Goal: Obtain resource: Obtain resource

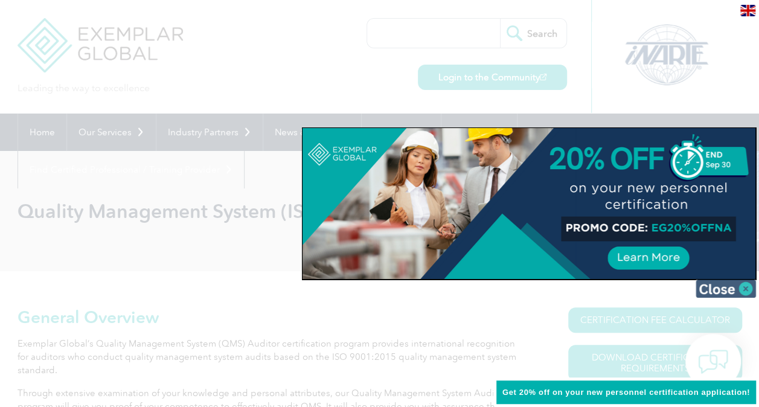
click at [744, 290] on img at bounding box center [726, 289] width 60 height 18
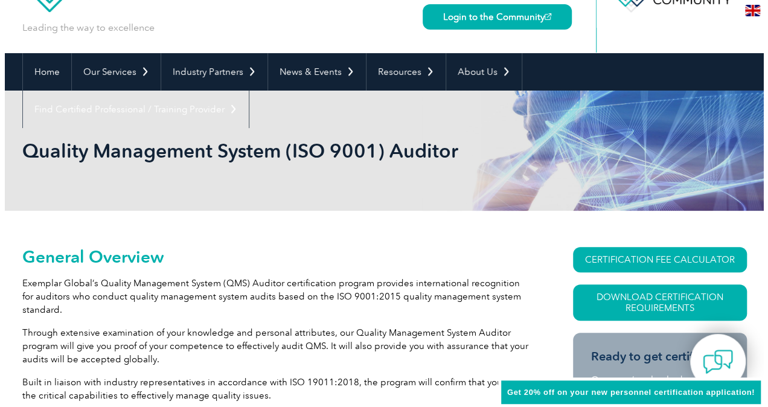
scroll to position [121, 0]
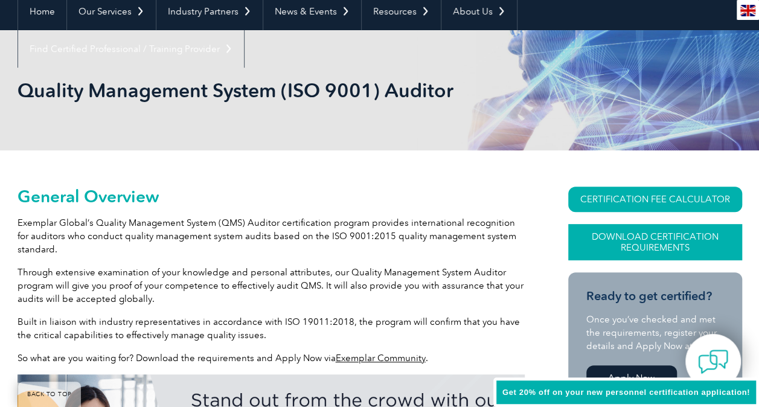
click at [662, 242] on link "Download Certification Requirements" at bounding box center [655, 242] width 174 height 36
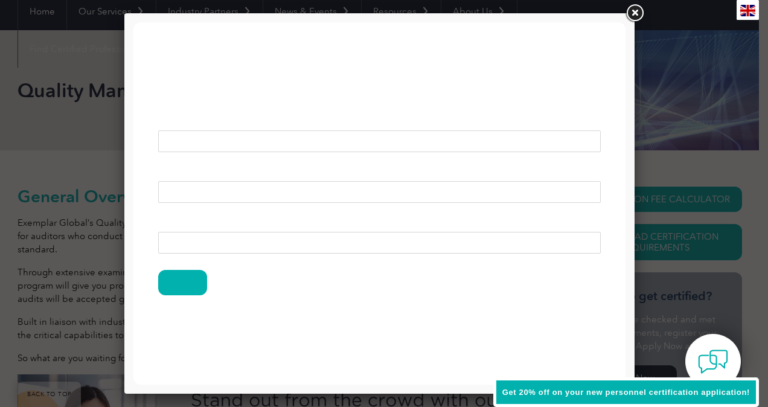
scroll to position [0, 0]
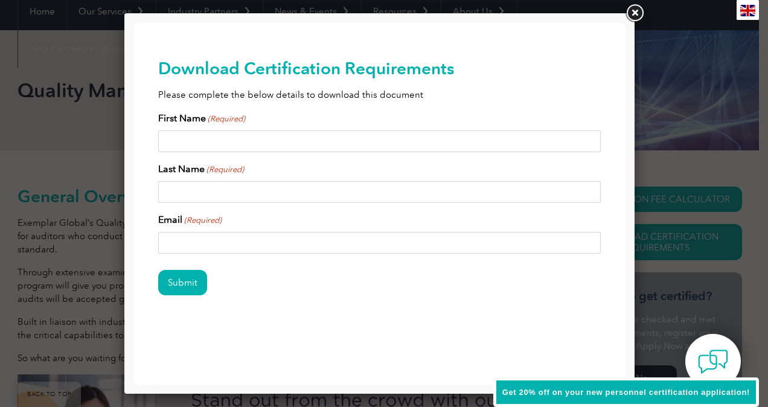
click at [247, 144] on input "First Name (Required)" at bounding box center [379, 141] width 443 height 22
type input "LENORA"
type input "KUMAR"
drag, startPoint x: 295, startPoint y: 239, endPoint x: 188, endPoint y: 259, distance: 108.1
click at [188, 259] on form "First Name (Required) LENORA Last Name (Required) KUMAR Email (Required) lenora…" at bounding box center [379, 210] width 443 height 199
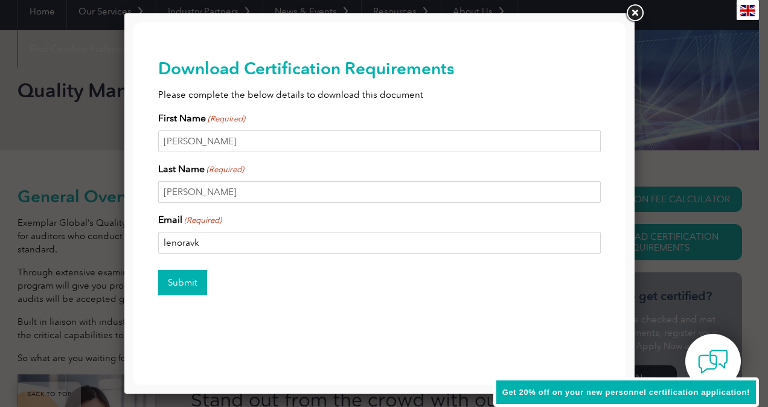
type input "lenoravkumar@gmail.com"
click at [191, 291] on input "Submit" at bounding box center [182, 282] width 49 height 25
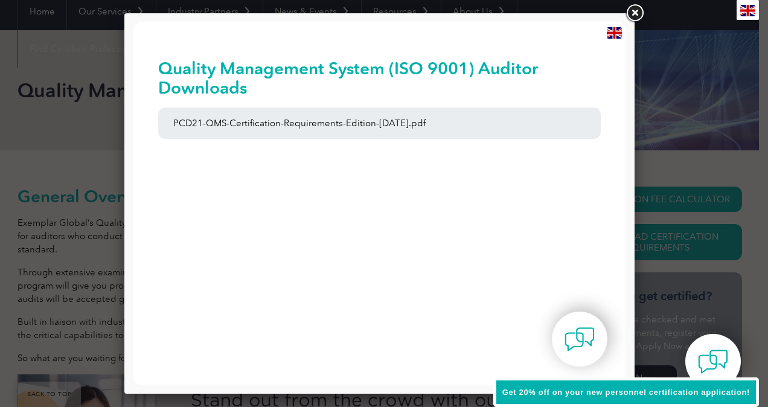
click at [637, 12] on link at bounding box center [635, 13] width 22 height 22
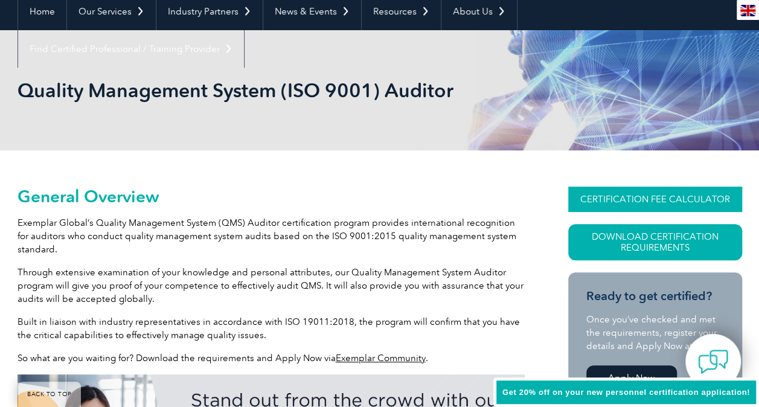
click at [626, 203] on link "CERTIFICATION FEE CALCULATOR" at bounding box center [655, 199] width 174 height 25
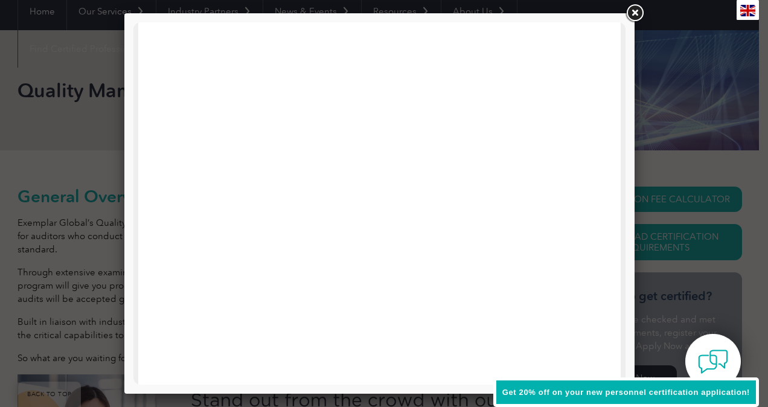
click at [638, 11] on link at bounding box center [635, 13] width 22 height 22
